Goal: Use online tool/utility: Utilize a website feature to perform a specific function

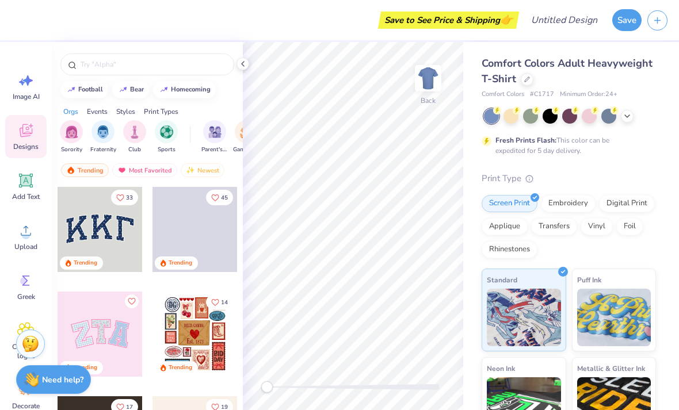
click at [168, 134] on img "filter for Sports" at bounding box center [166, 131] width 13 height 13
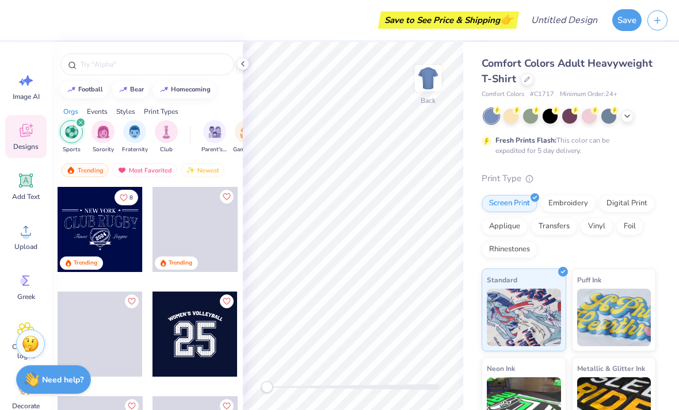
click at [84, 124] on div "filter for Sports" at bounding box center [80, 122] width 10 height 10
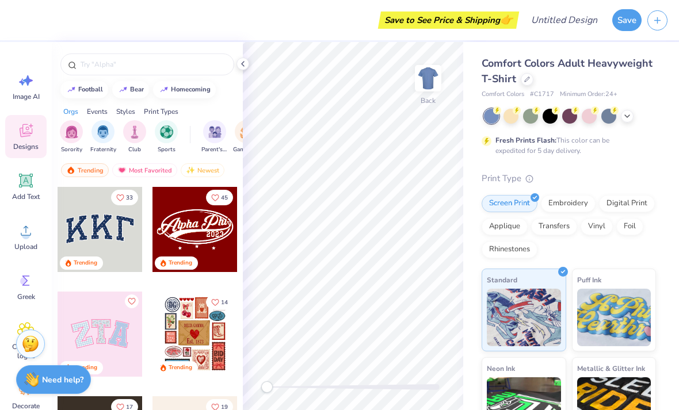
click at [75, 135] on img "filter for Sorority" at bounding box center [71, 131] width 13 height 13
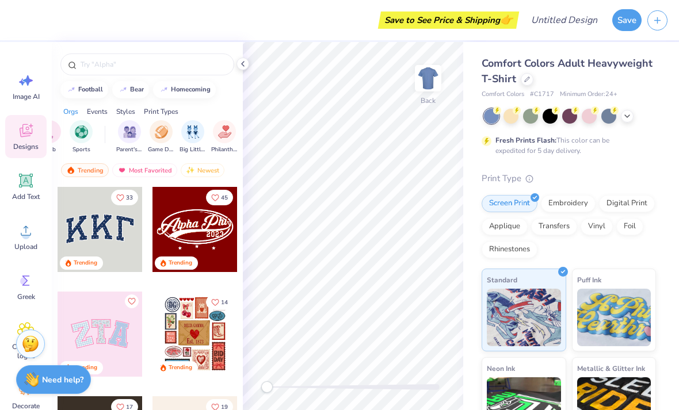
scroll to position [0, 88]
click at [154, 130] on img "filter for Game Day" at bounding box center [158, 131] width 13 height 13
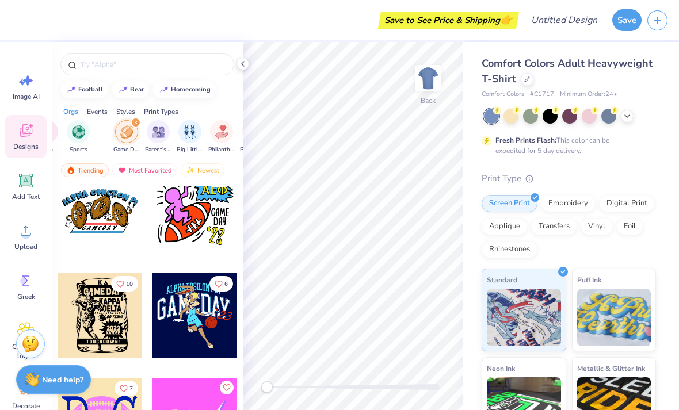
scroll to position [4482, 0]
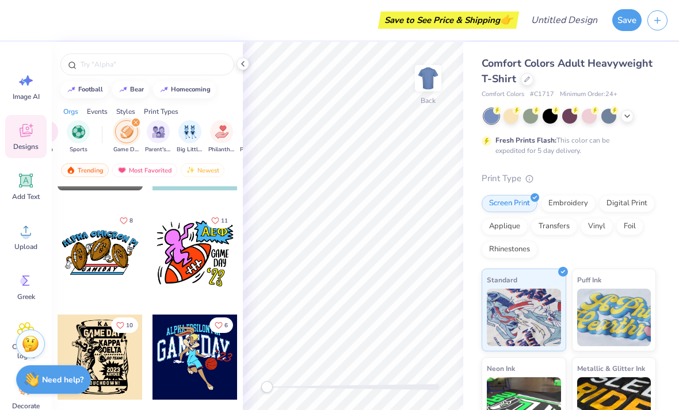
click at [197, 280] on div at bounding box center [195, 252] width 85 height 85
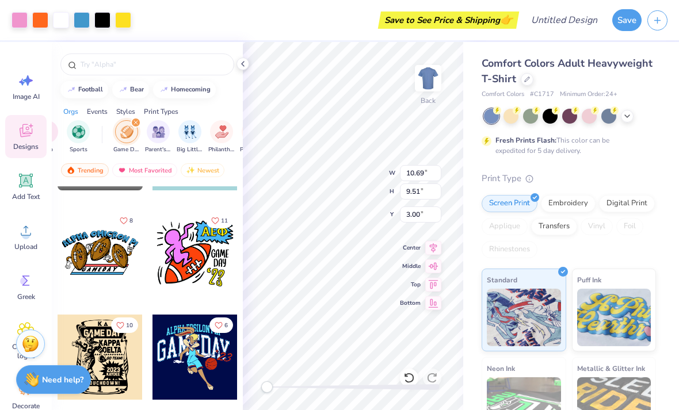
scroll to position [0, 0]
click at [26, 291] on div "Greek" at bounding box center [25, 286] width 41 height 43
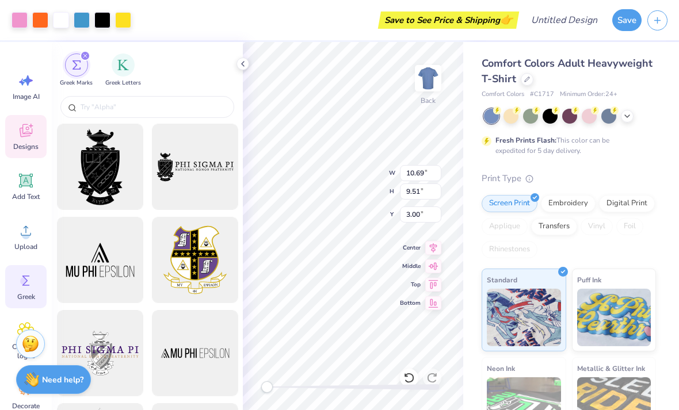
click at [32, 76] on icon at bounding box center [25, 80] width 17 height 17
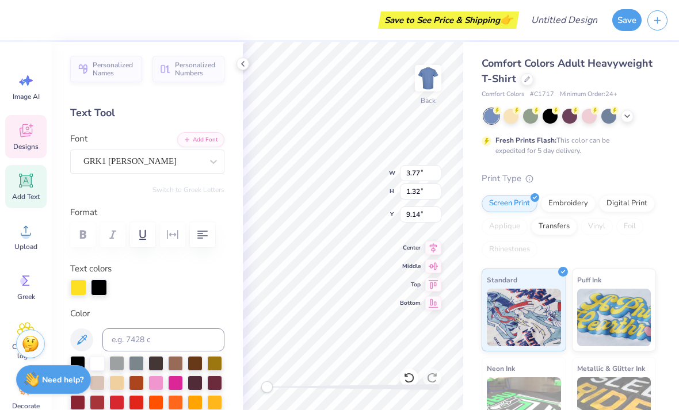
scroll to position [1, 1]
type input "5.13"
type input "3.27"
type input "8.14"
type textarea "AOP"
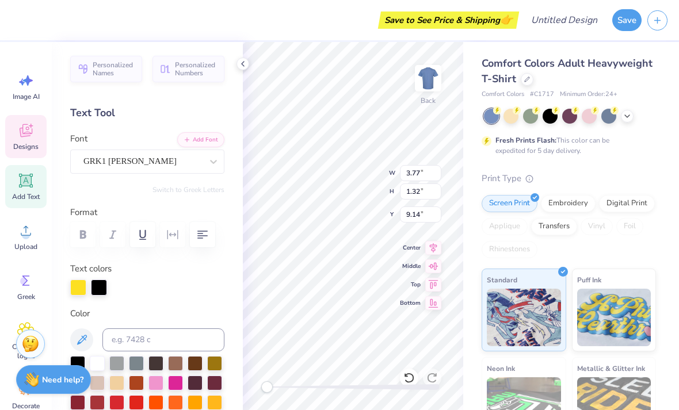
type input "1.69"
type input "1.18"
type input "13.60"
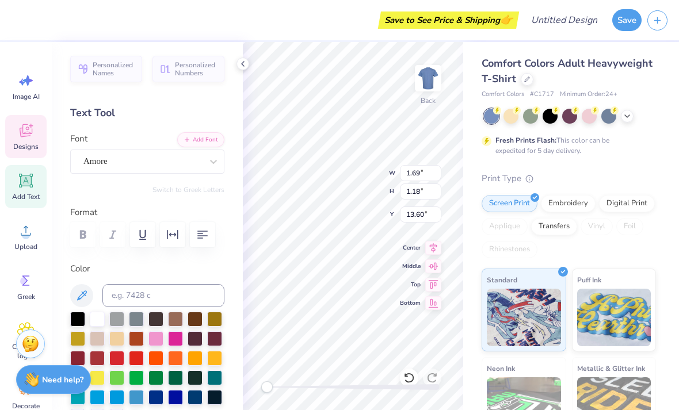
type input "2.48"
type input "2.62"
type input "14.88"
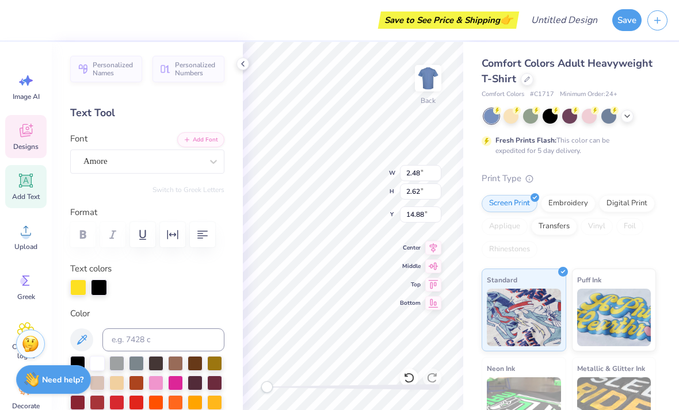
type textarea "‘25"
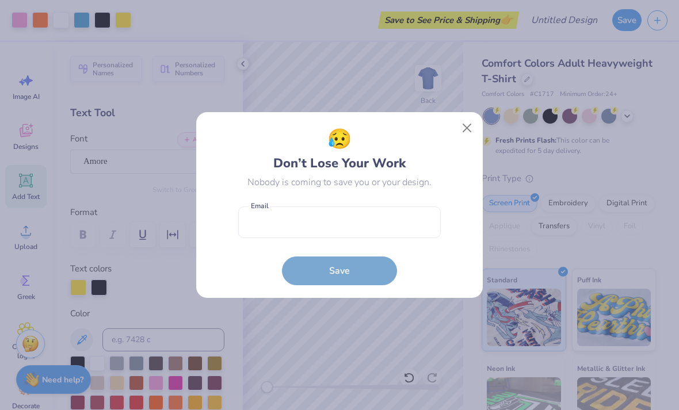
click at [473, 136] on button "Close" at bounding box center [467, 128] width 22 height 22
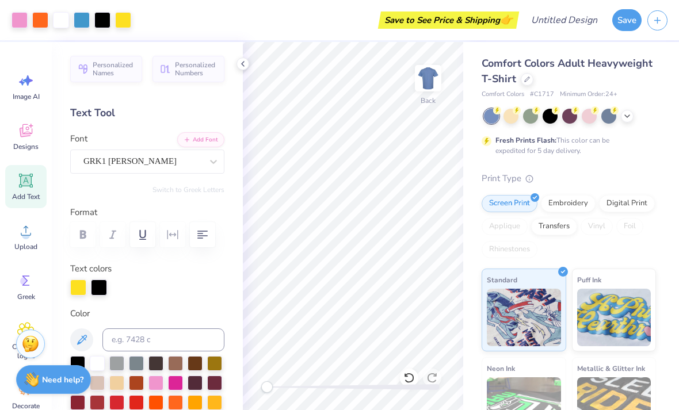
scroll to position [0, 0]
